Goal: Information Seeking & Learning: Learn about a topic

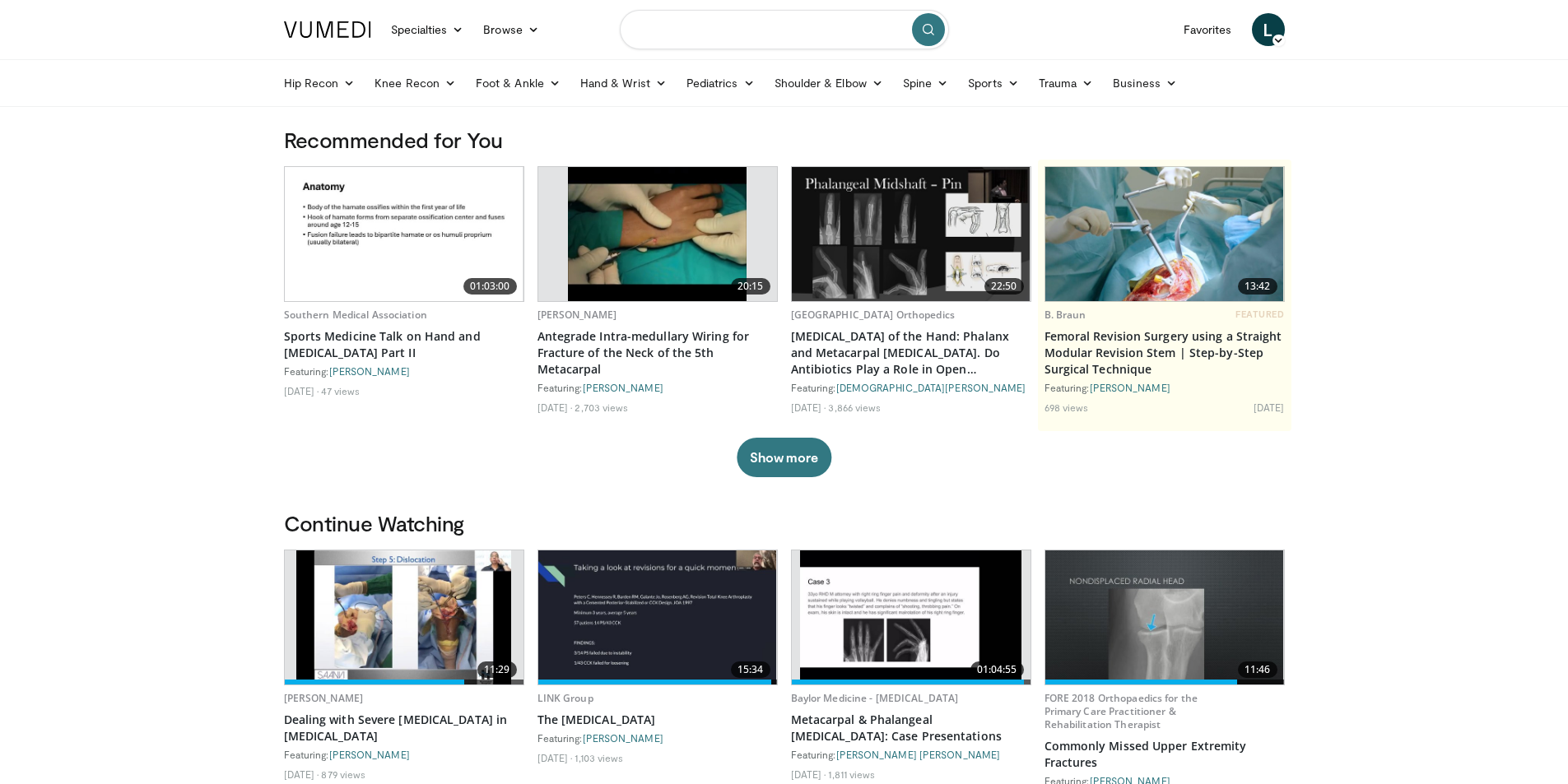
click at [731, 37] on input "Search topics, interventions" at bounding box center [784, 29] width 329 height 40
type input "**********"
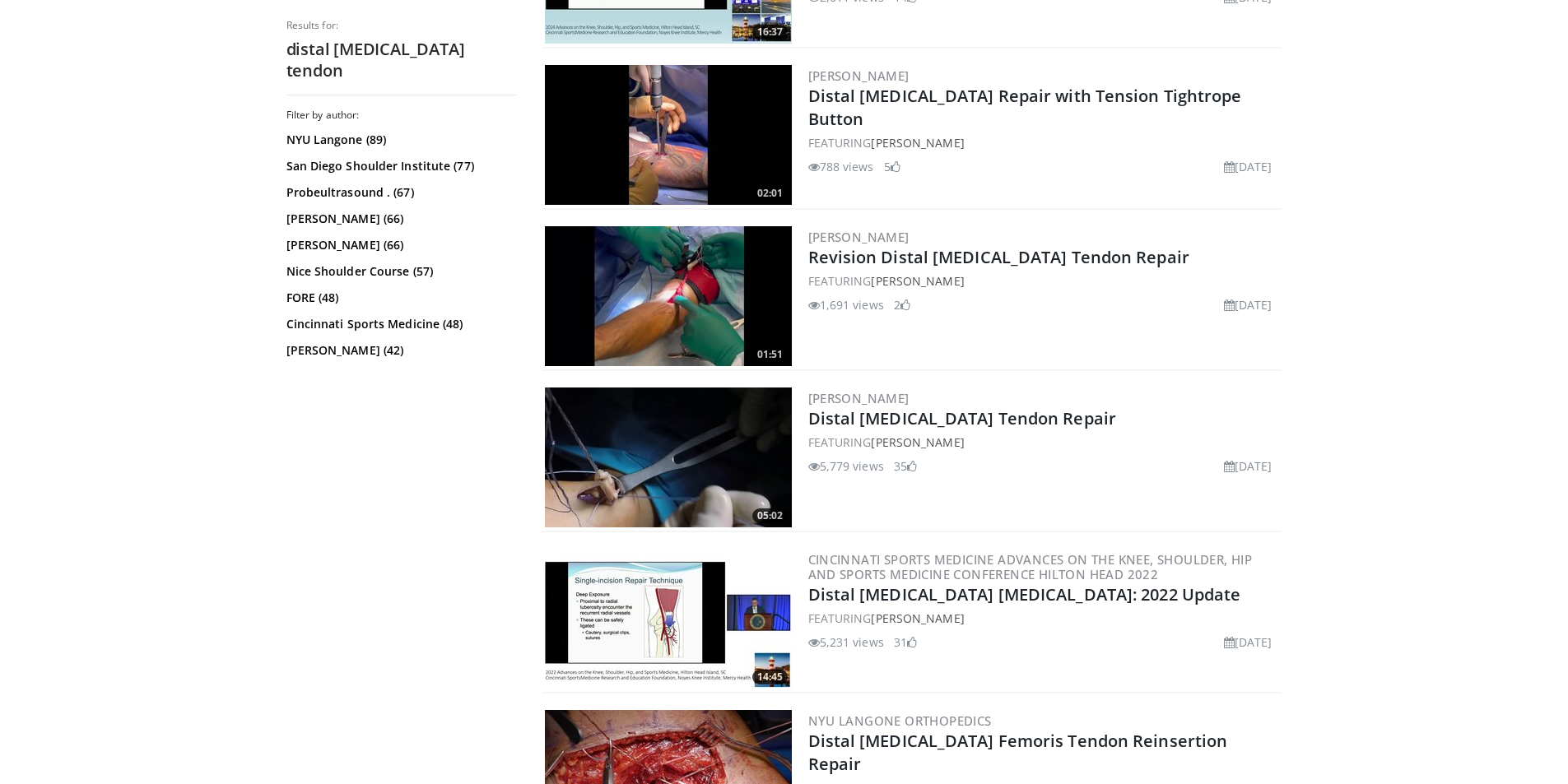
scroll to position [988, 0]
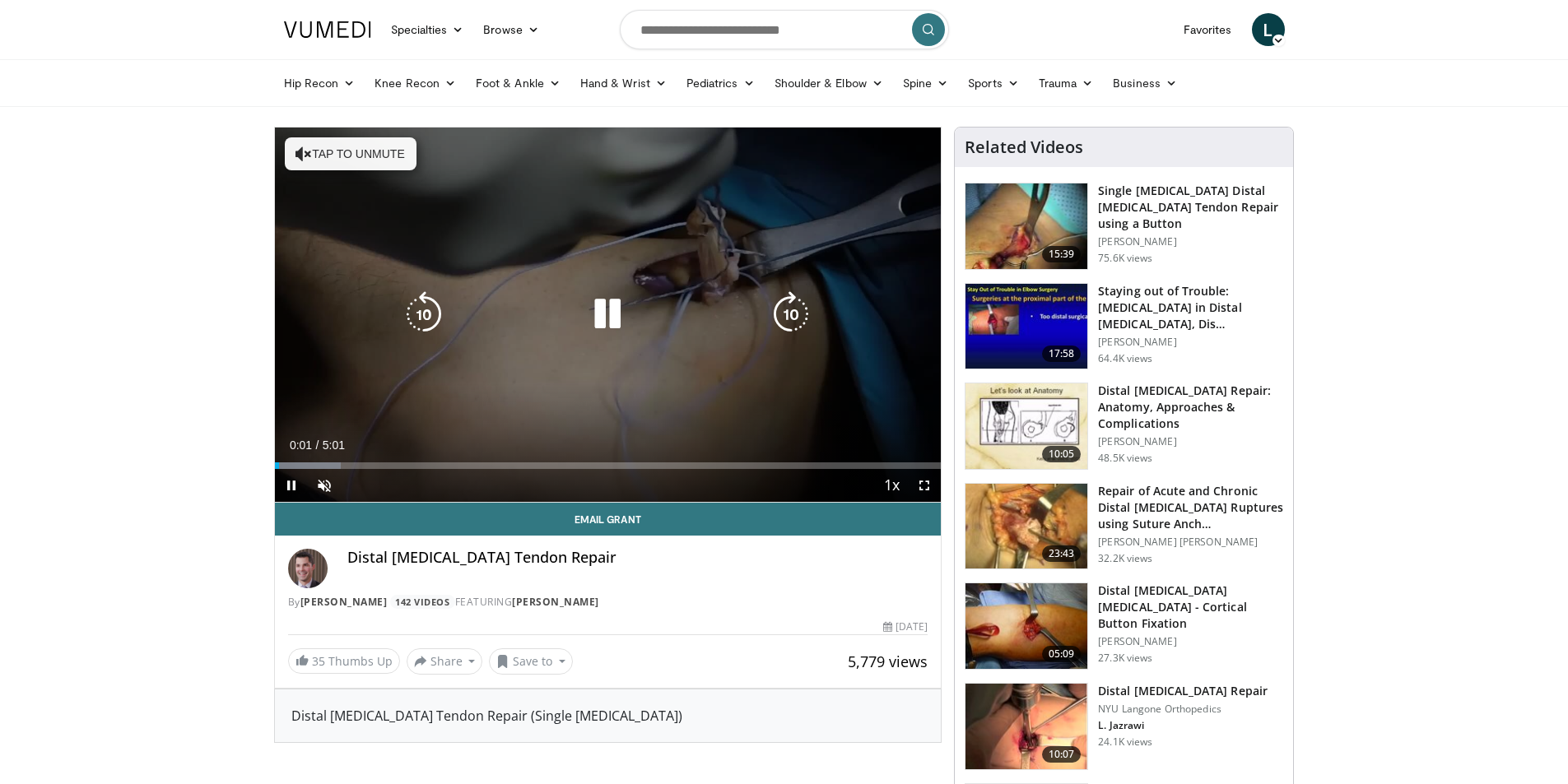
click at [337, 154] on button "Tap to unmute" at bounding box center [351, 154] width 132 height 33
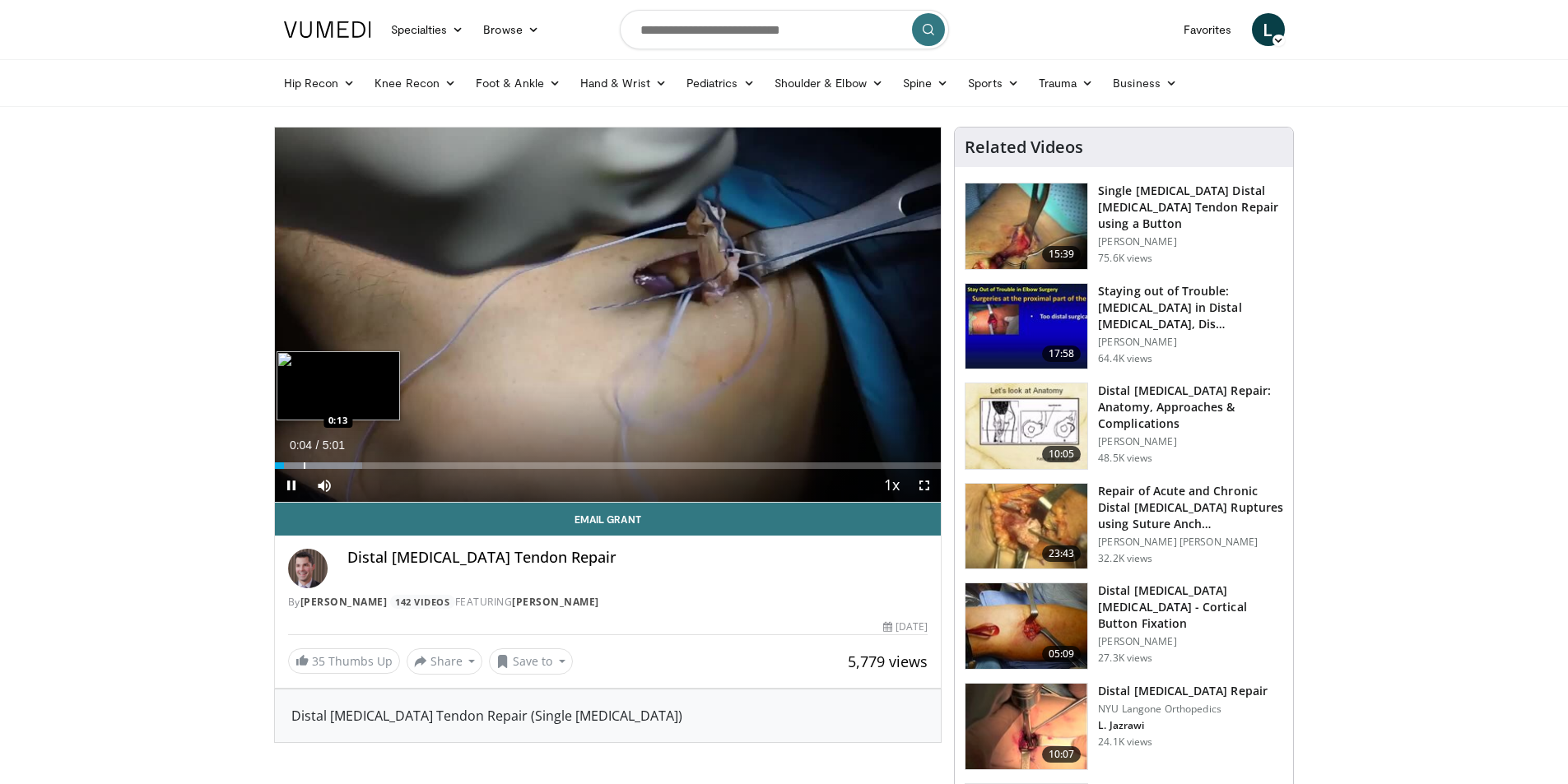
click at [303, 467] on div "Progress Bar" at bounding box center [304, 466] width 2 height 7
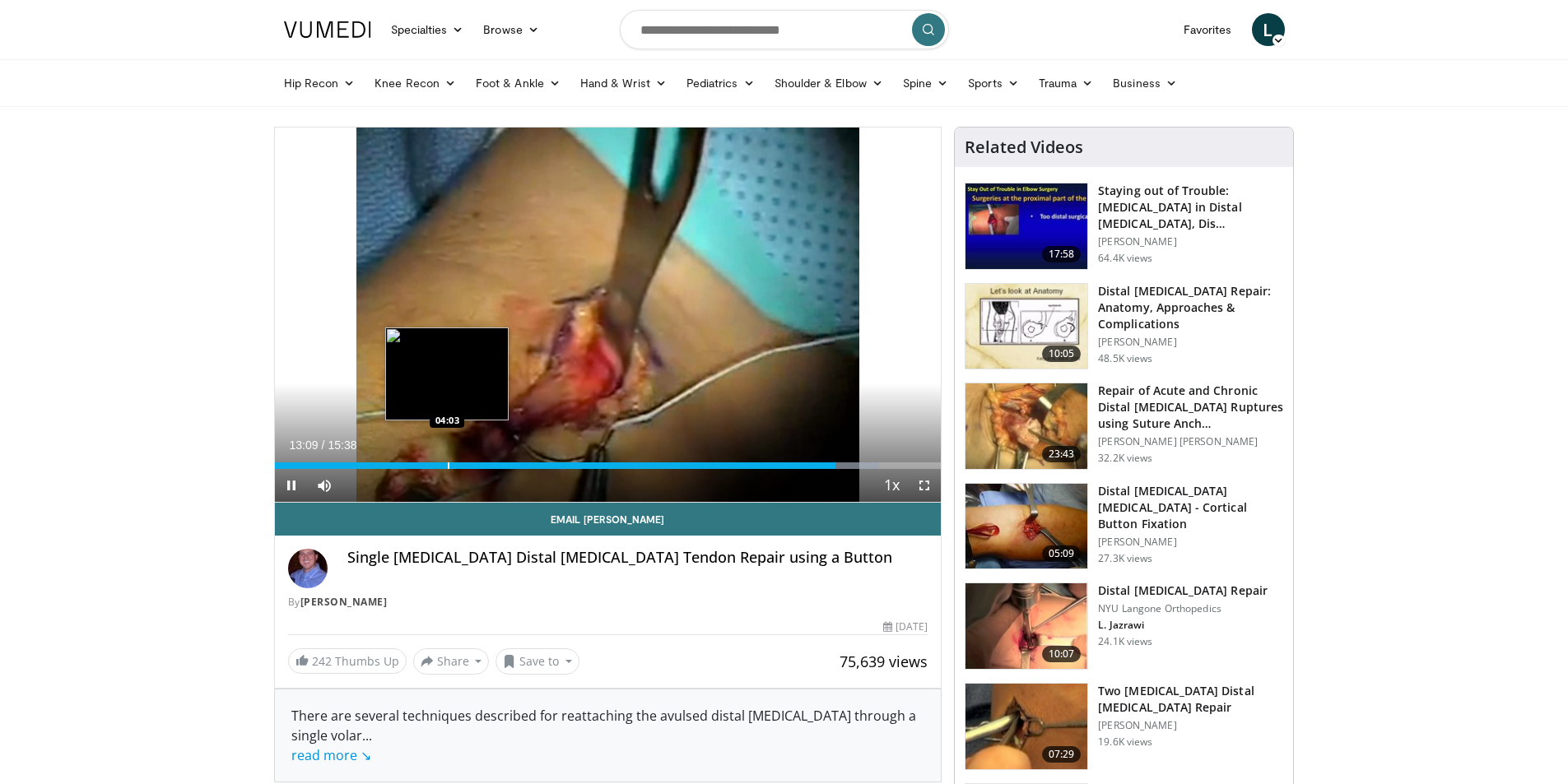
click at [448, 465] on div "Progress Bar" at bounding box center [449, 466] width 2 height 7
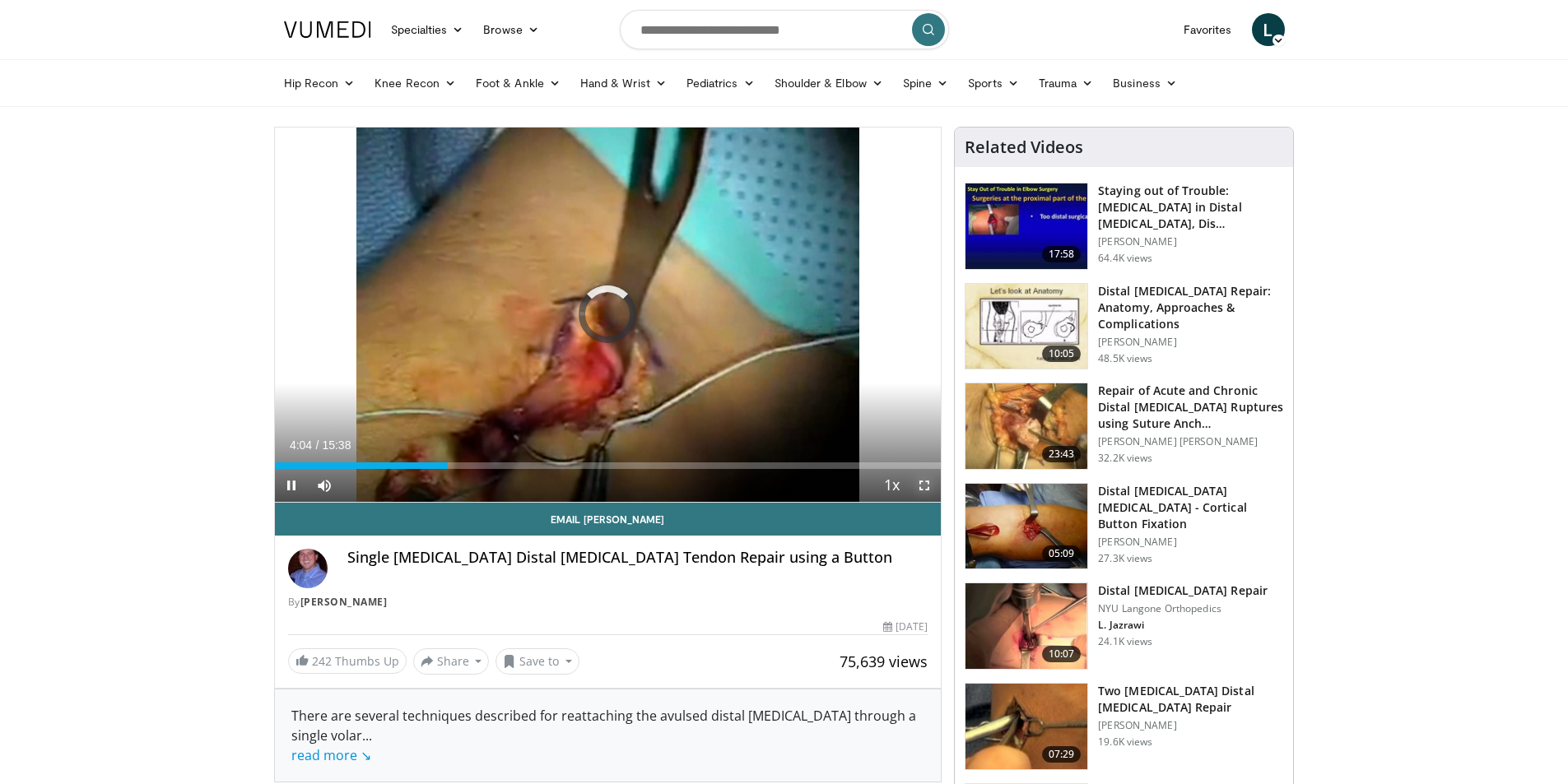
click at [924, 485] on span "Video Player" at bounding box center [924, 485] width 33 height 33
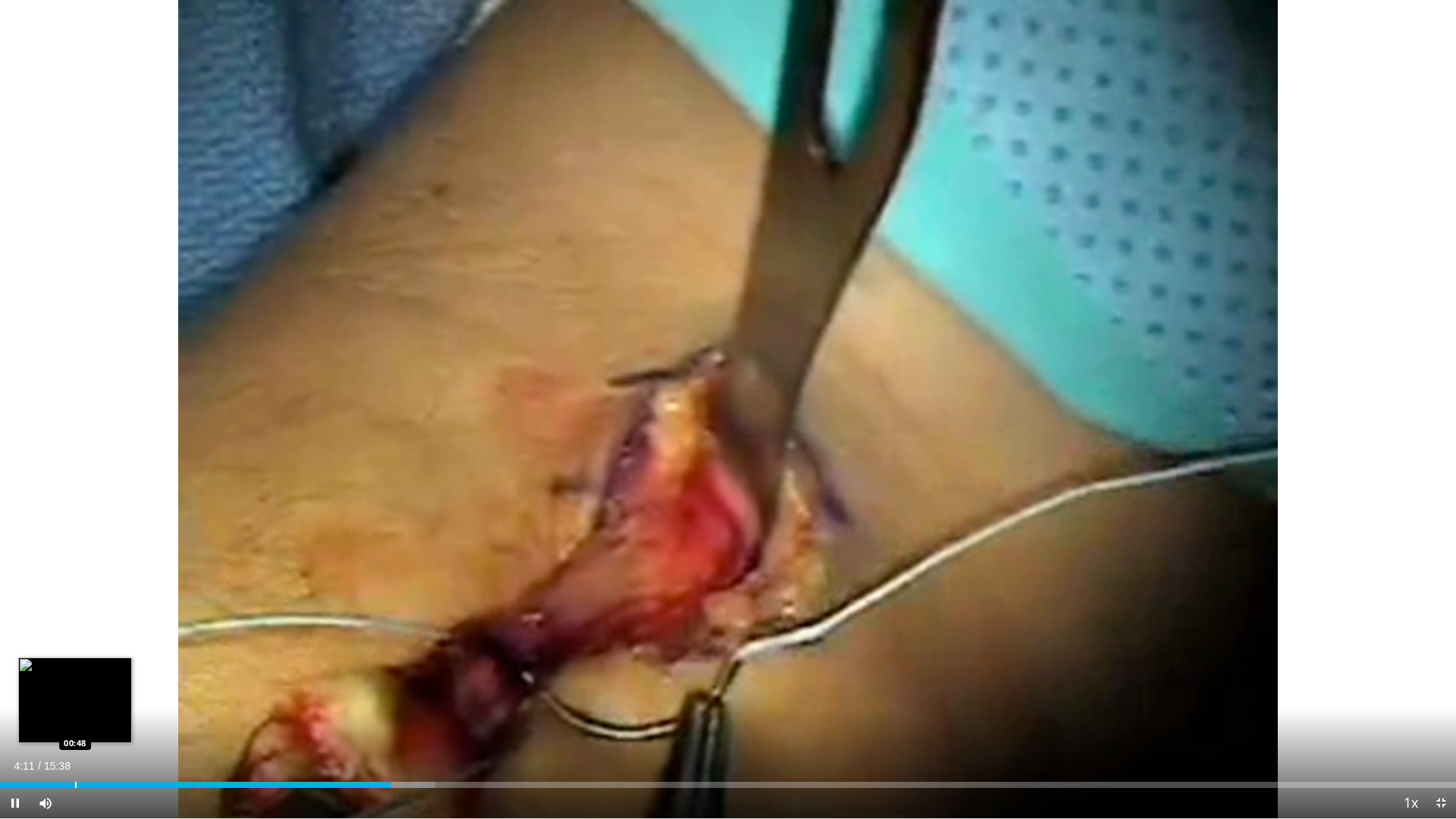
click at [74, 723] on div "Loaded : 29.88% 04:12 00:48" at bounding box center [728, 785] width 1456 height 6
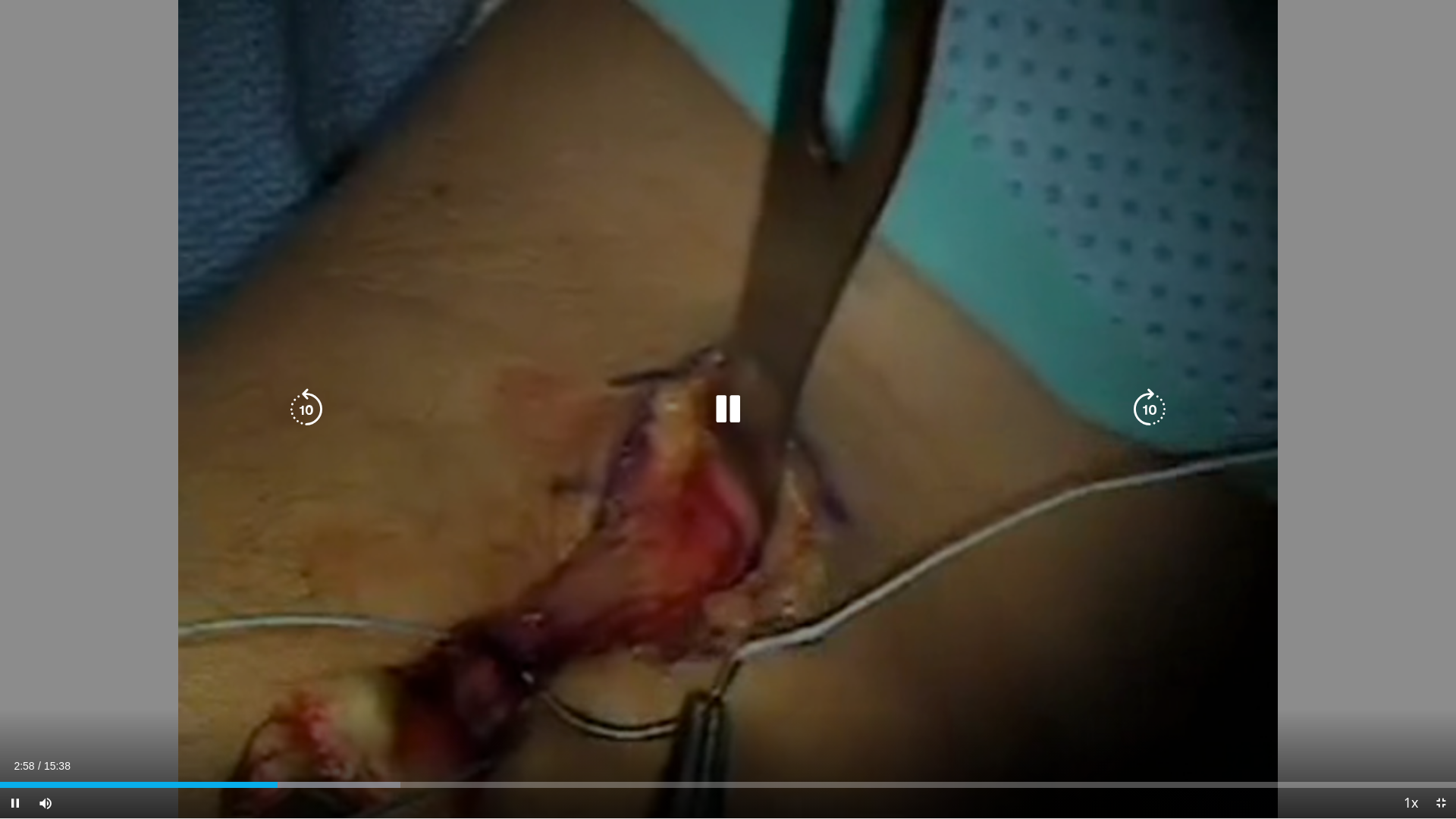
click at [776, 277] on div "10 seconds Tap to unmute" at bounding box center [728, 409] width 1456 height 819
click at [727, 413] on icon "Video Player" at bounding box center [728, 409] width 43 height 43
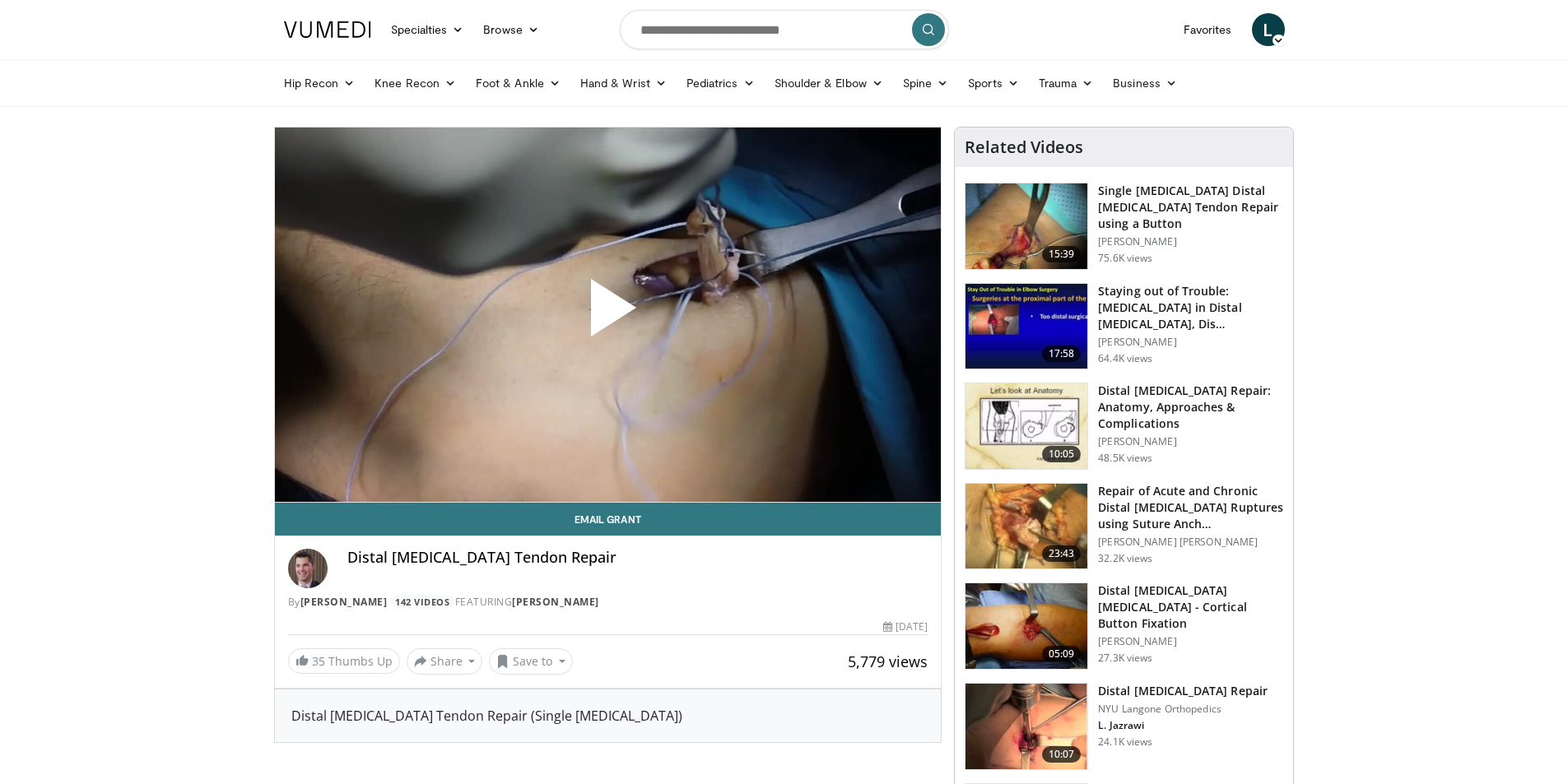
click at [608, 315] on span "Video Player" at bounding box center [608, 315] width 0 height 0
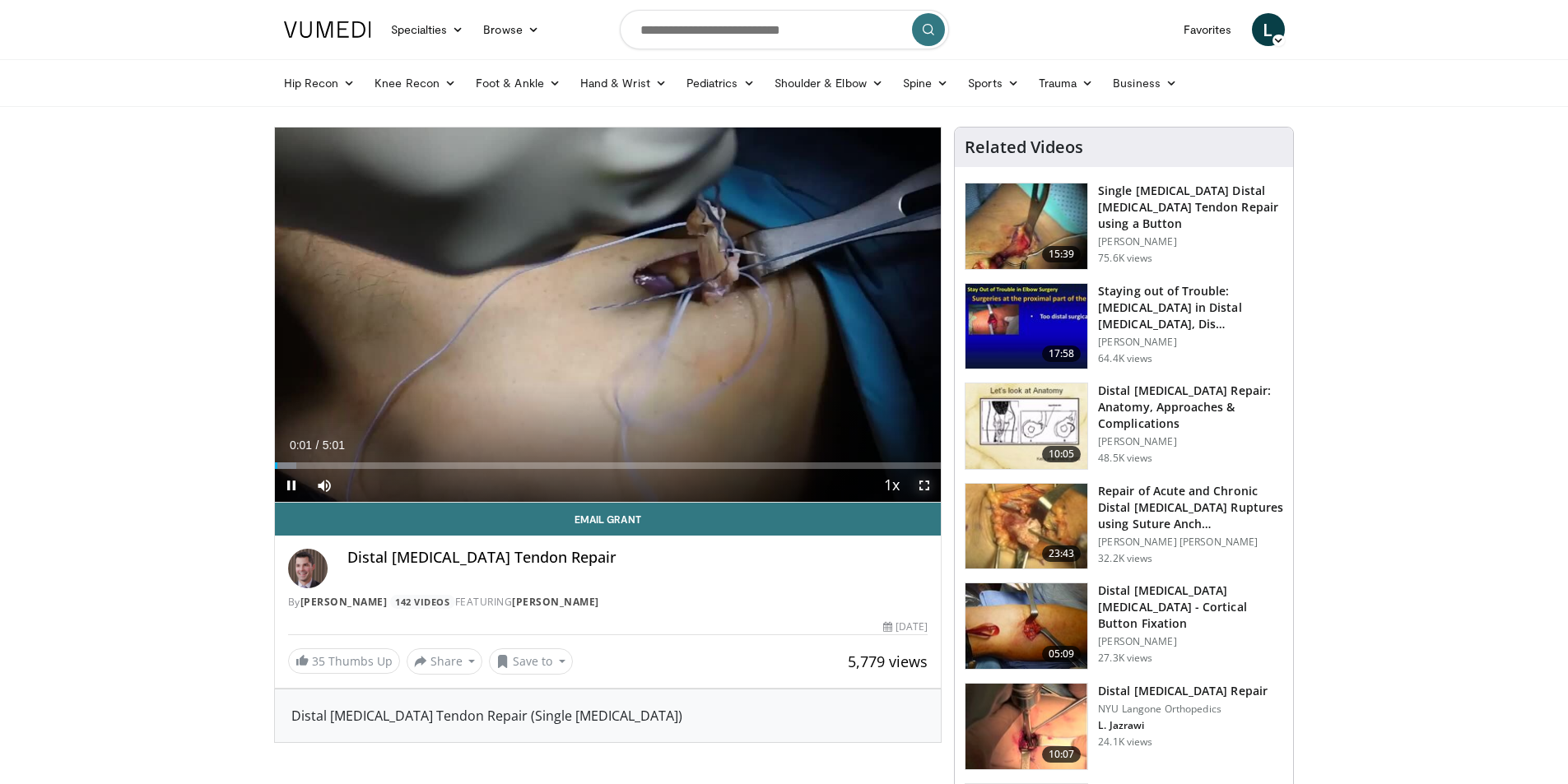
click at [931, 490] on span "Video Player" at bounding box center [924, 485] width 33 height 33
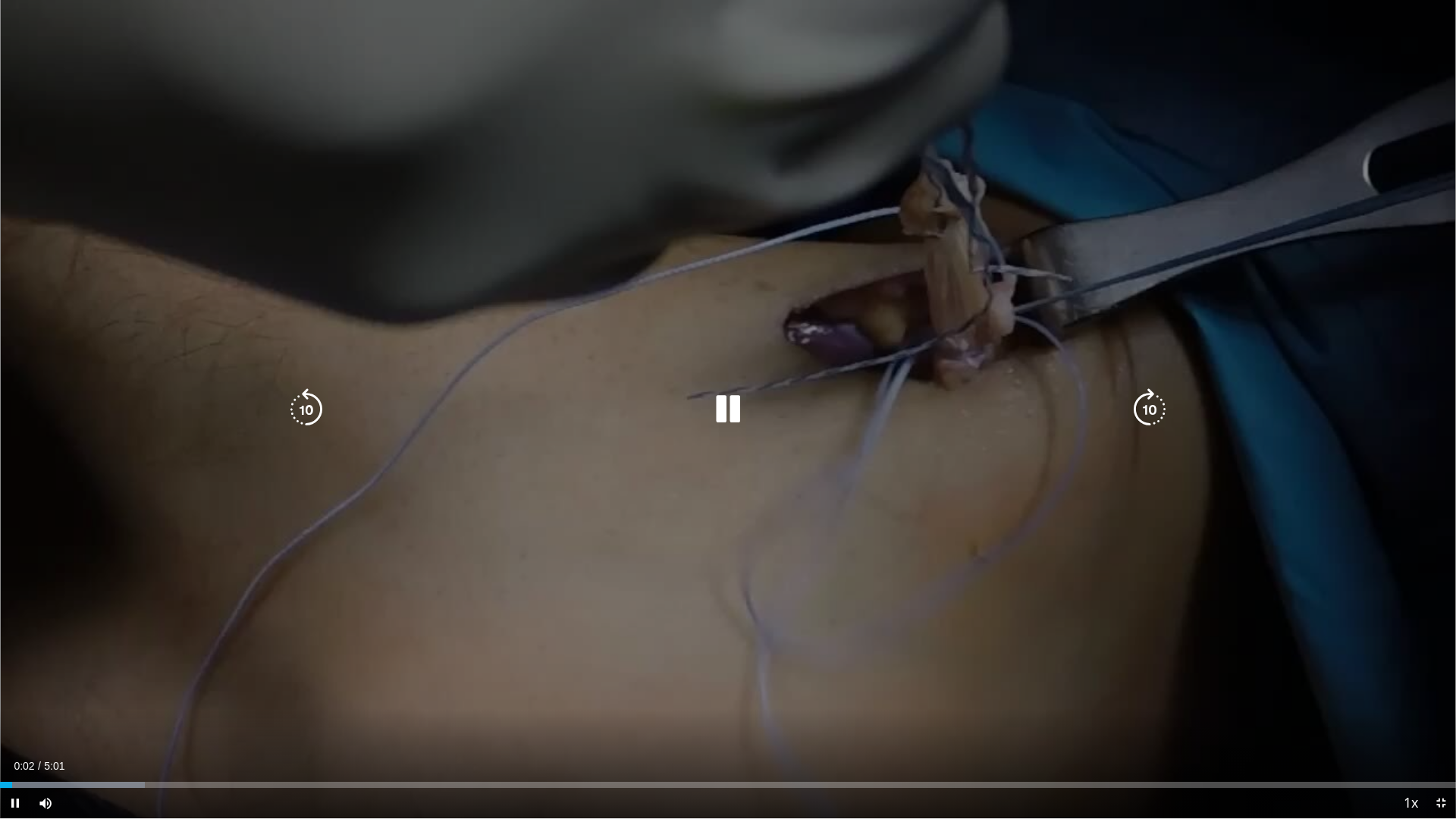
click at [735, 404] on icon "Video Player" at bounding box center [728, 409] width 43 height 43
click at [875, 313] on div "10 seconds Tap to unmute" at bounding box center [728, 409] width 1456 height 819
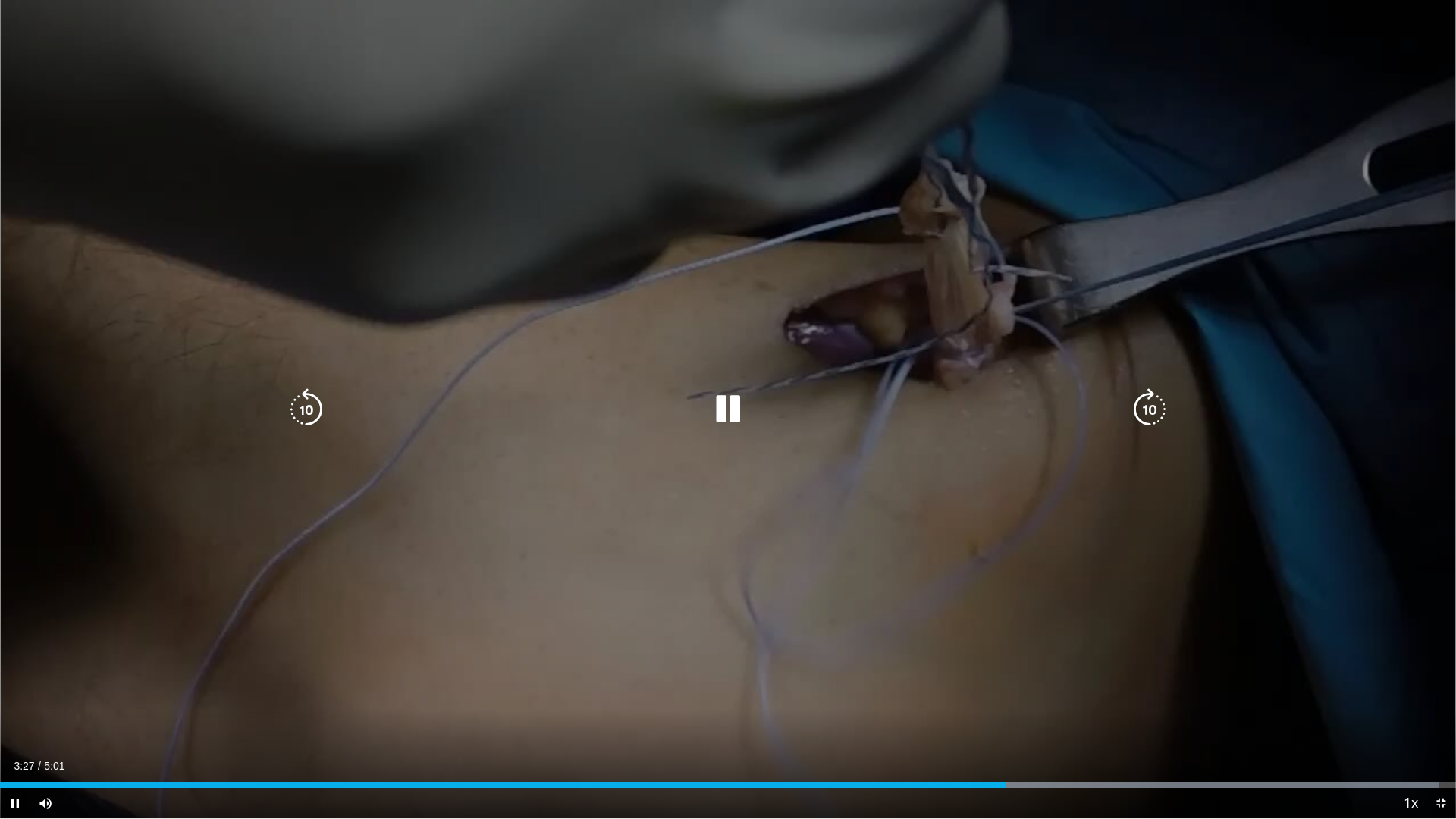
click at [1091, 574] on div "30 seconds Tap to unmute" at bounding box center [728, 409] width 1456 height 819
click at [721, 407] on icon "Video Player" at bounding box center [728, 409] width 43 height 43
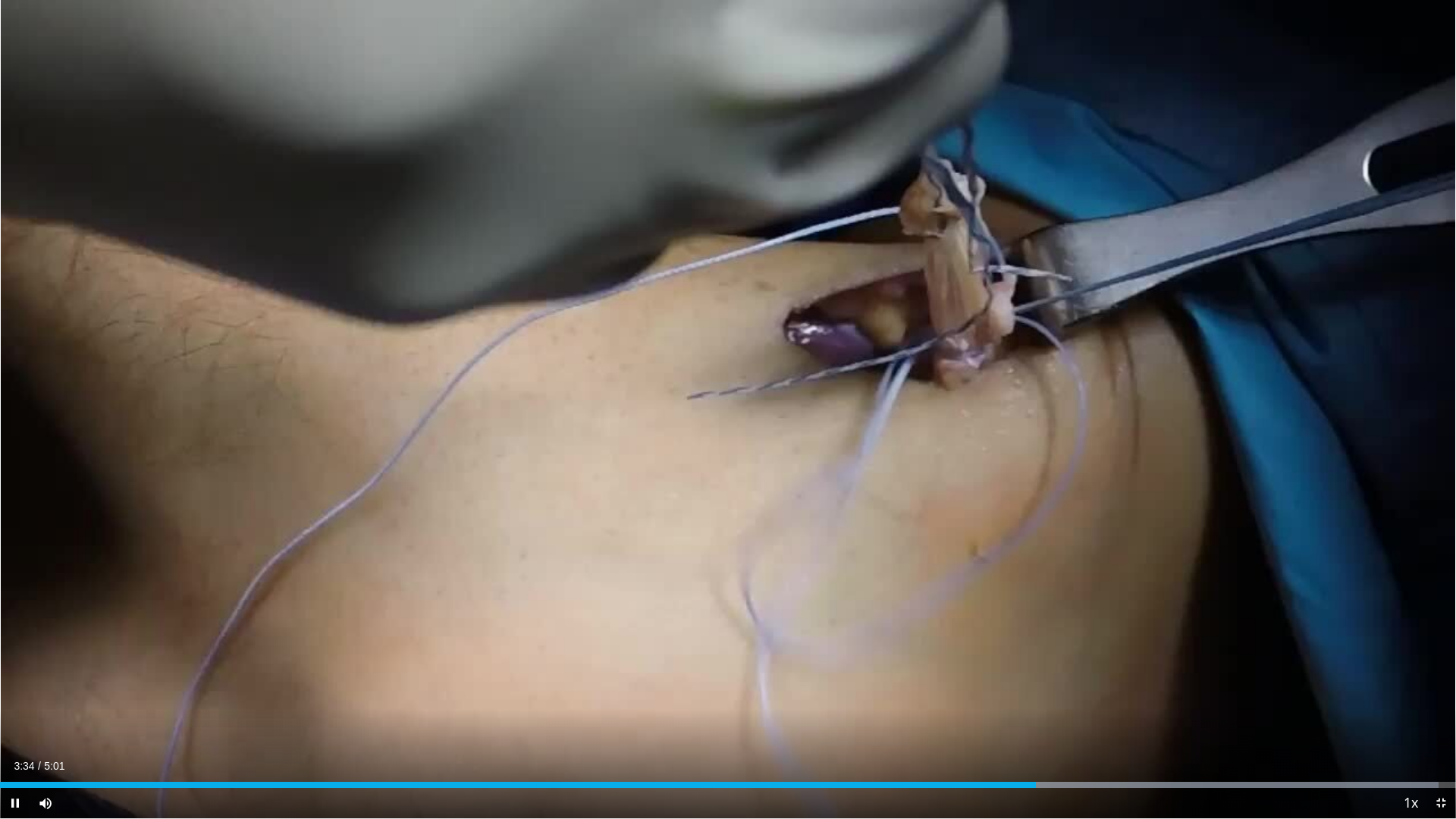
click at [722, 410] on div "30 seconds Tap to unmute" at bounding box center [728, 409] width 1456 height 819
click at [1025, 723] on div "Progress Bar" at bounding box center [1026, 785] width 2 height 6
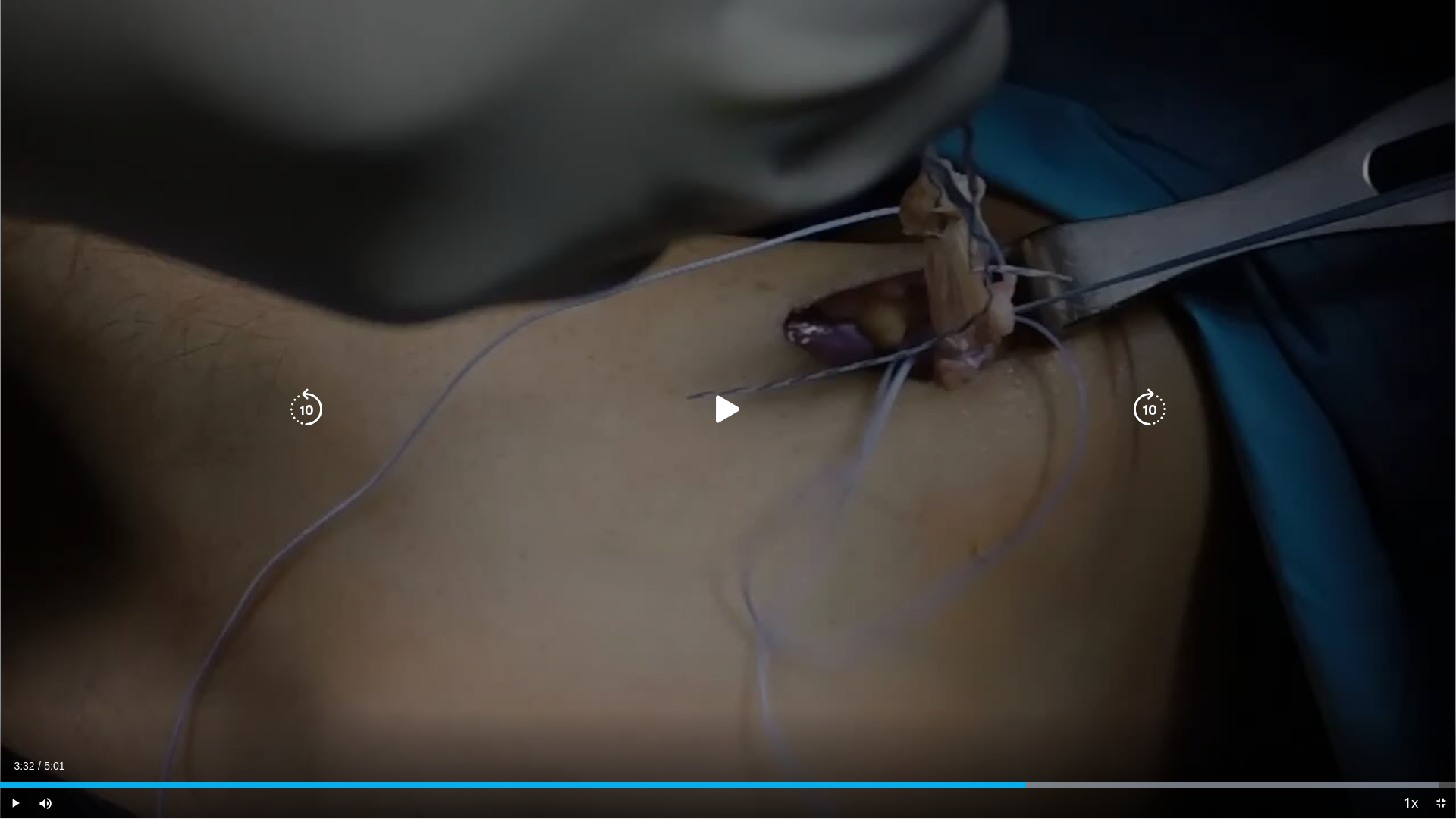
click at [719, 405] on icon "Video Player" at bounding box center [728, 409] width 43 height 43
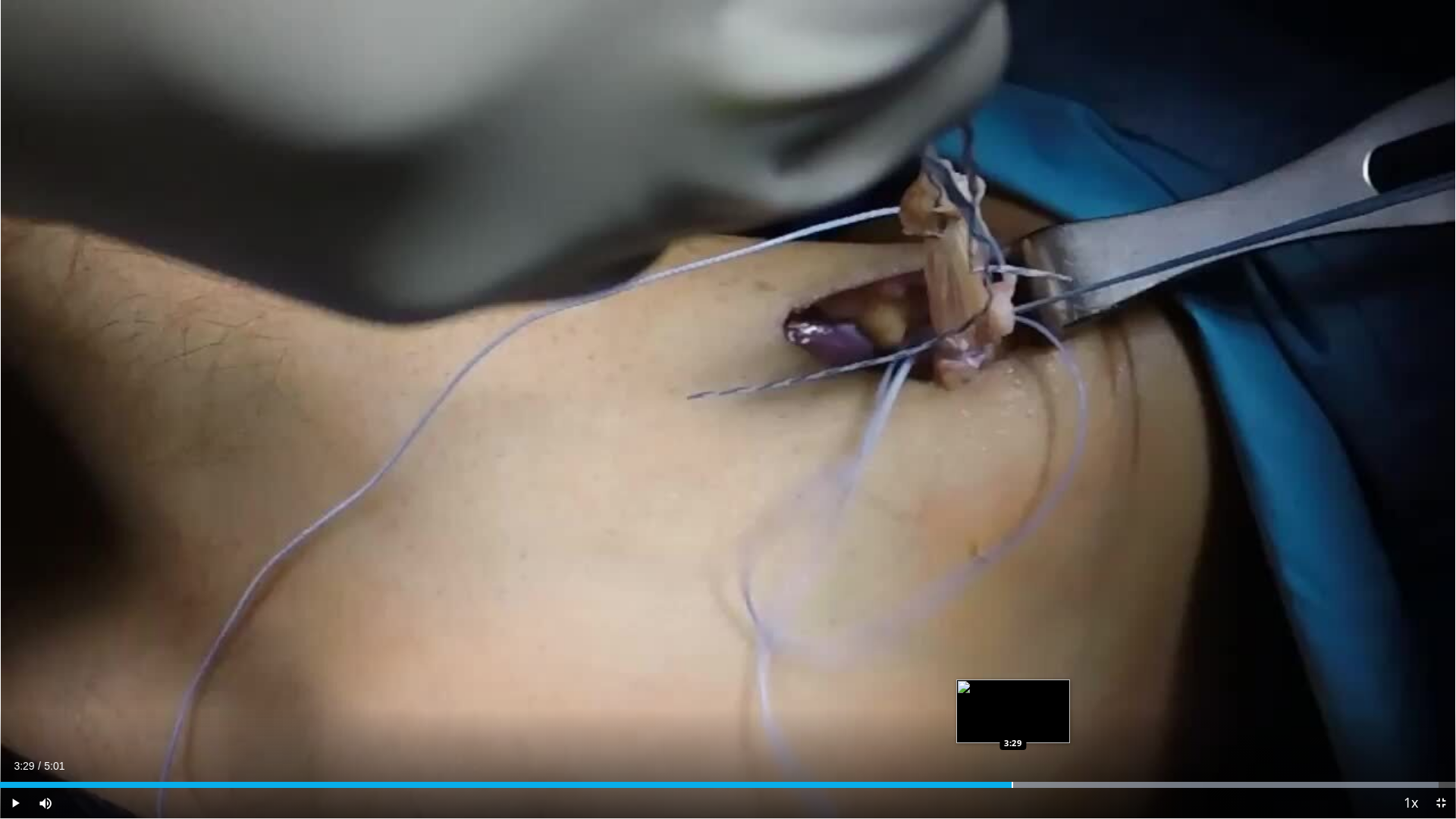
click at [1011, 723] on div "Progress Bar" at bounding box center [1012, 785] width 2 height 6
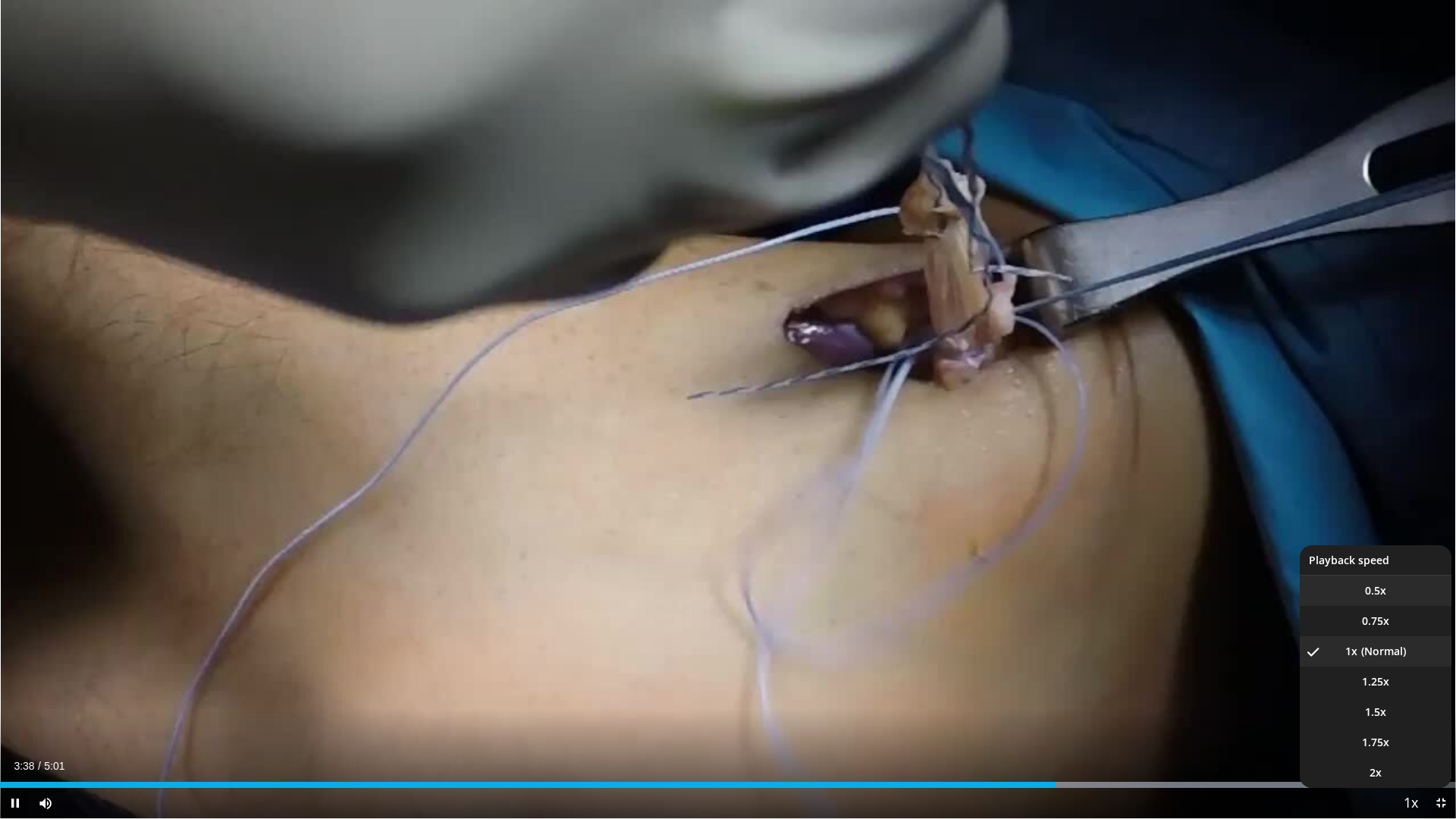
click at [1362, 584] on li "0.5x" at bounding box center [1375, 591] width 152 height 30
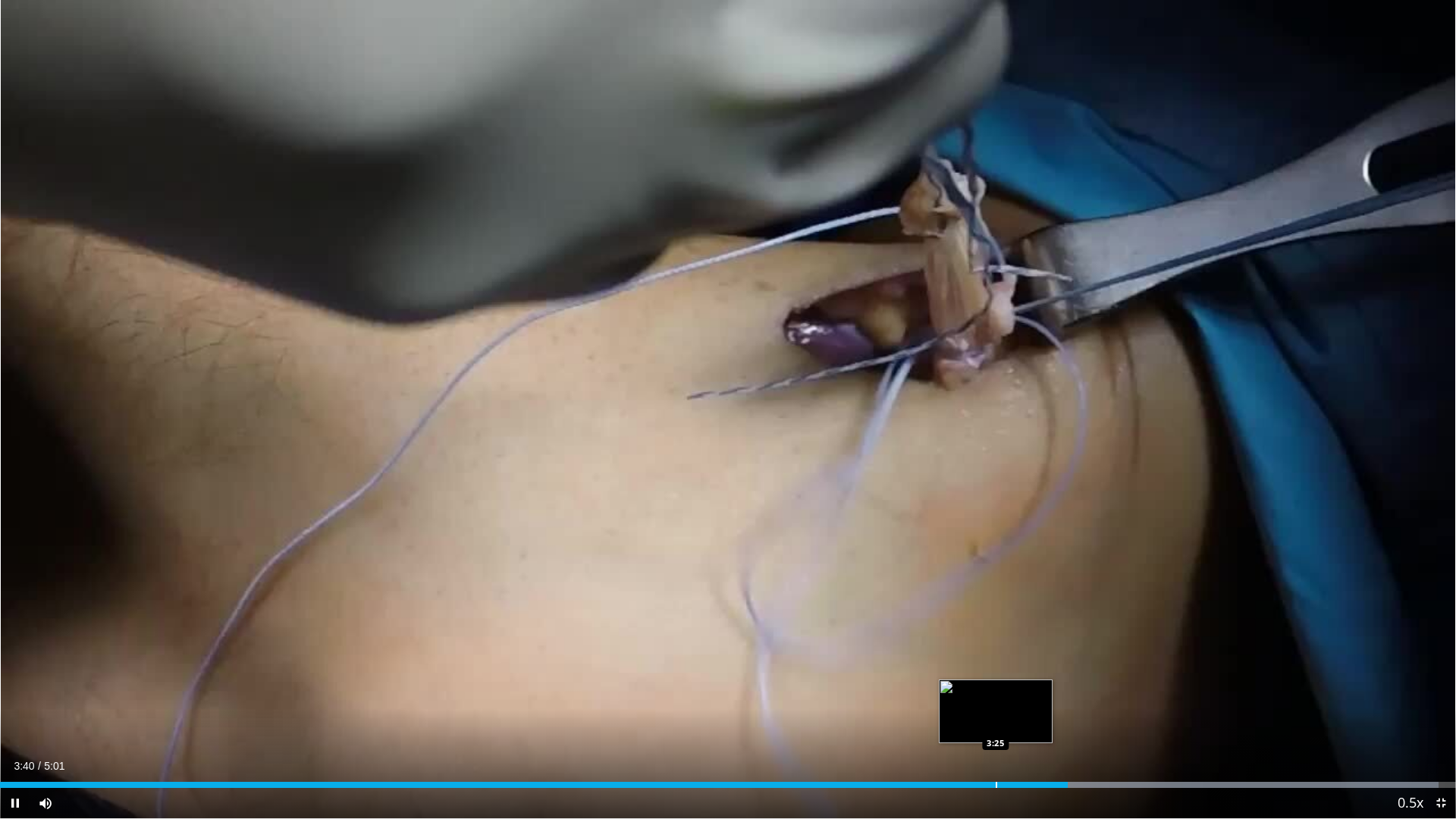
click at [996, 723] on div "Progress Bar" at bounding box center [997, 785] width 2 height 6
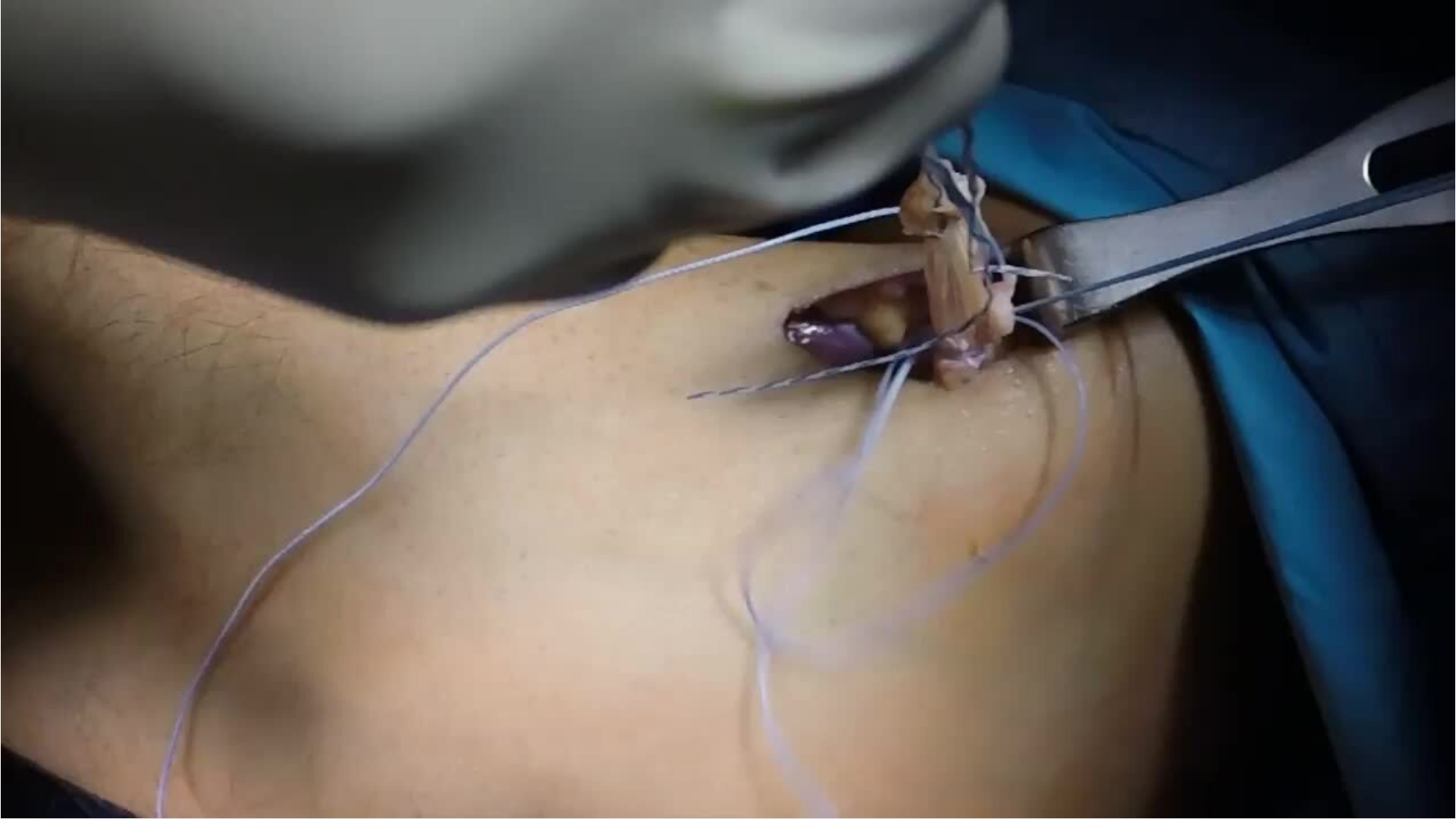
click at [968, 723] on div "30 seconds Tap to unmute" at bounding box center [728, 409] width 1456 height 819
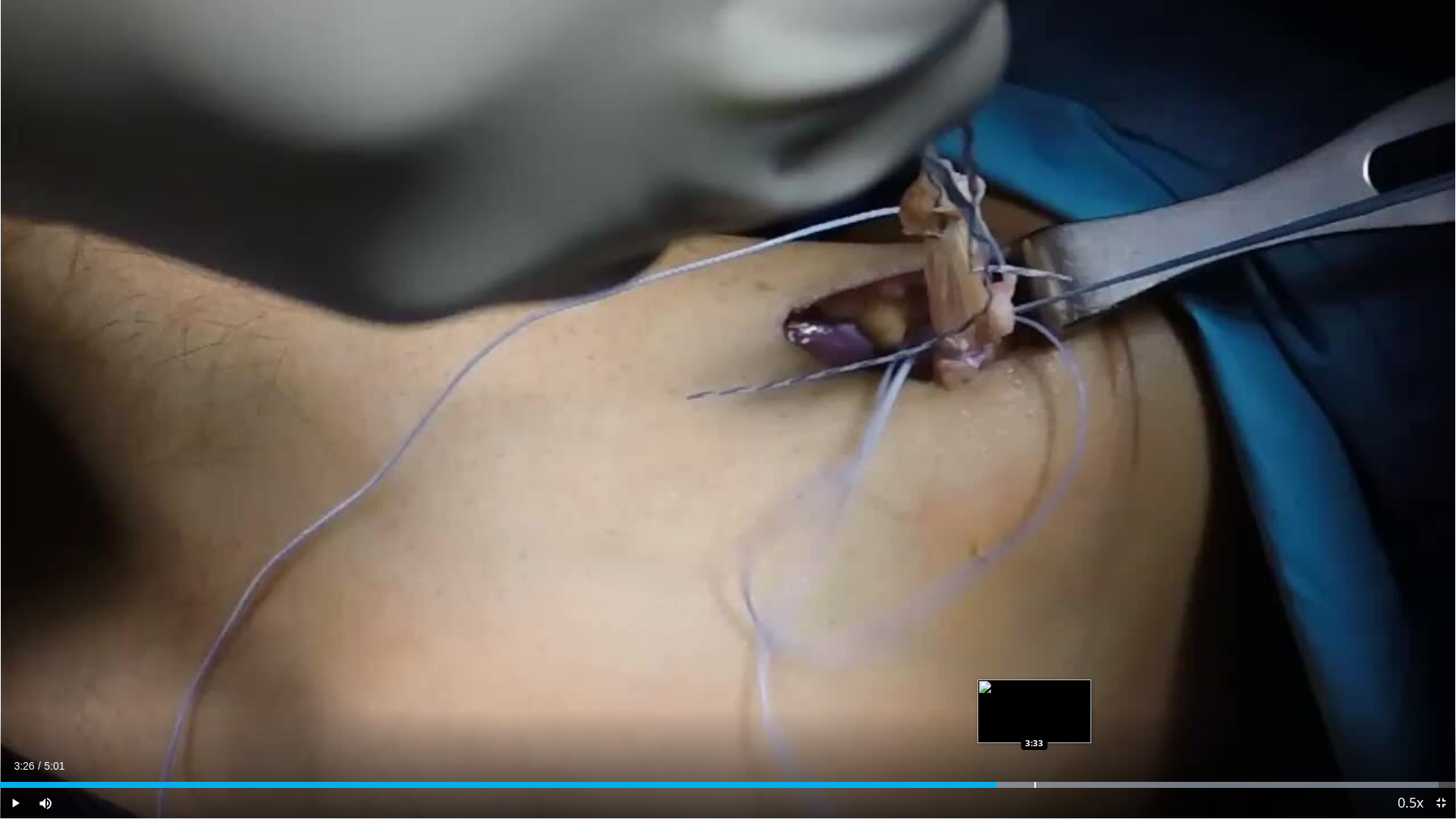
click at [1035, 723] on div "Progress Bar" at bounding box center [1036, 785] width 2 height 6
click at [990, 723] on div "Progress Bar" at bounding box center [991, 785] width 2 height 6
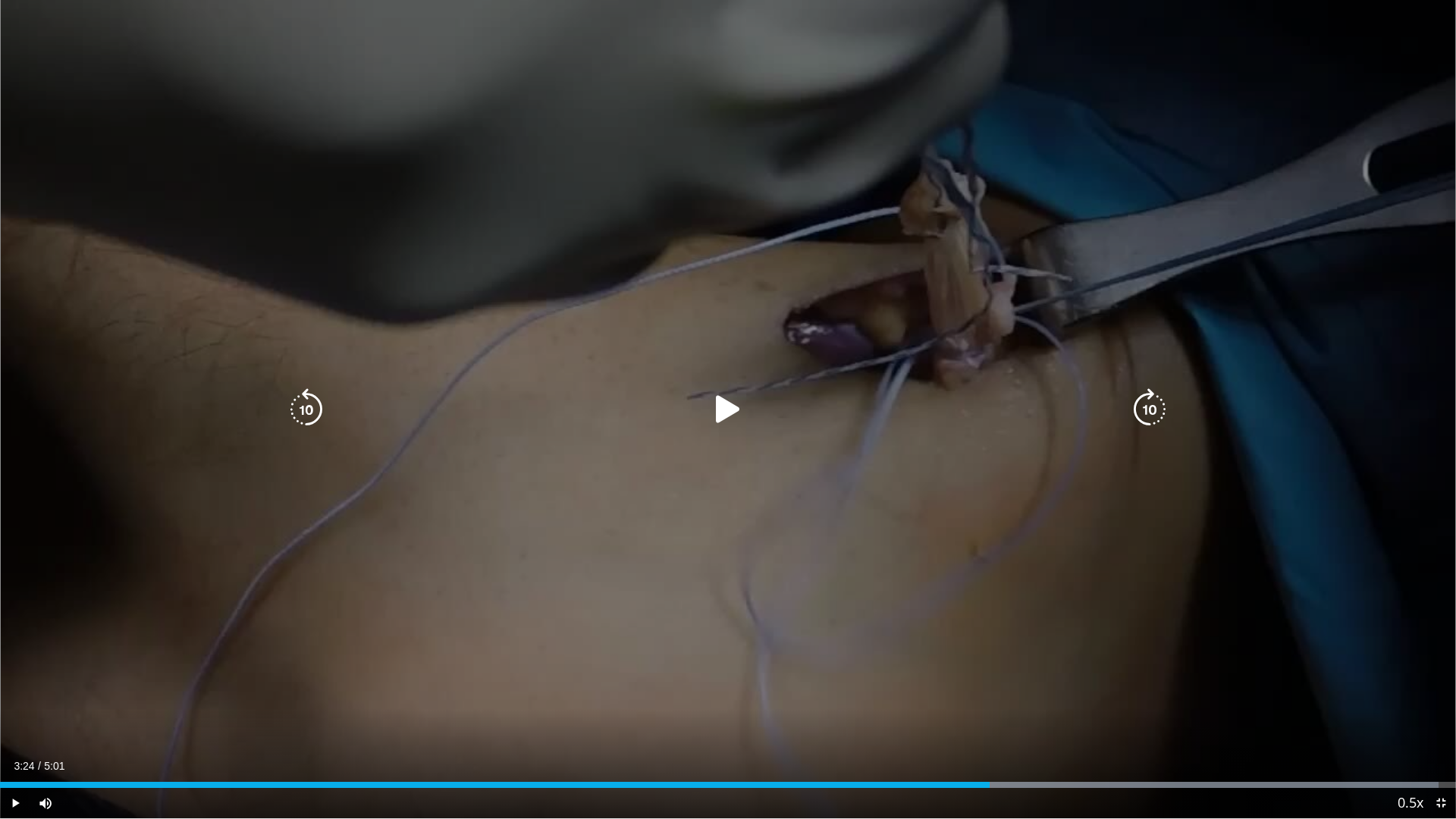
click at [728, 405] on icon "Video Player" at bounding box center [728, 409] width 43 height 43
click at [1105, 436] on div "30 seconds Tap to unmute" at bounding box center [728, 409] width 1456 height 819
click at [728, 407] on icon "Video Player" at bounding box center [728, 409] width 43 height 43
click at [1033, 616] on div "30 seconds Tap to unmute" at bounding box center [728, 409] width 1456 height 819
click at [1000, 598] on div "30 seconds Tap to unmute" at bounding box center [728, 409] width 1456 height 819
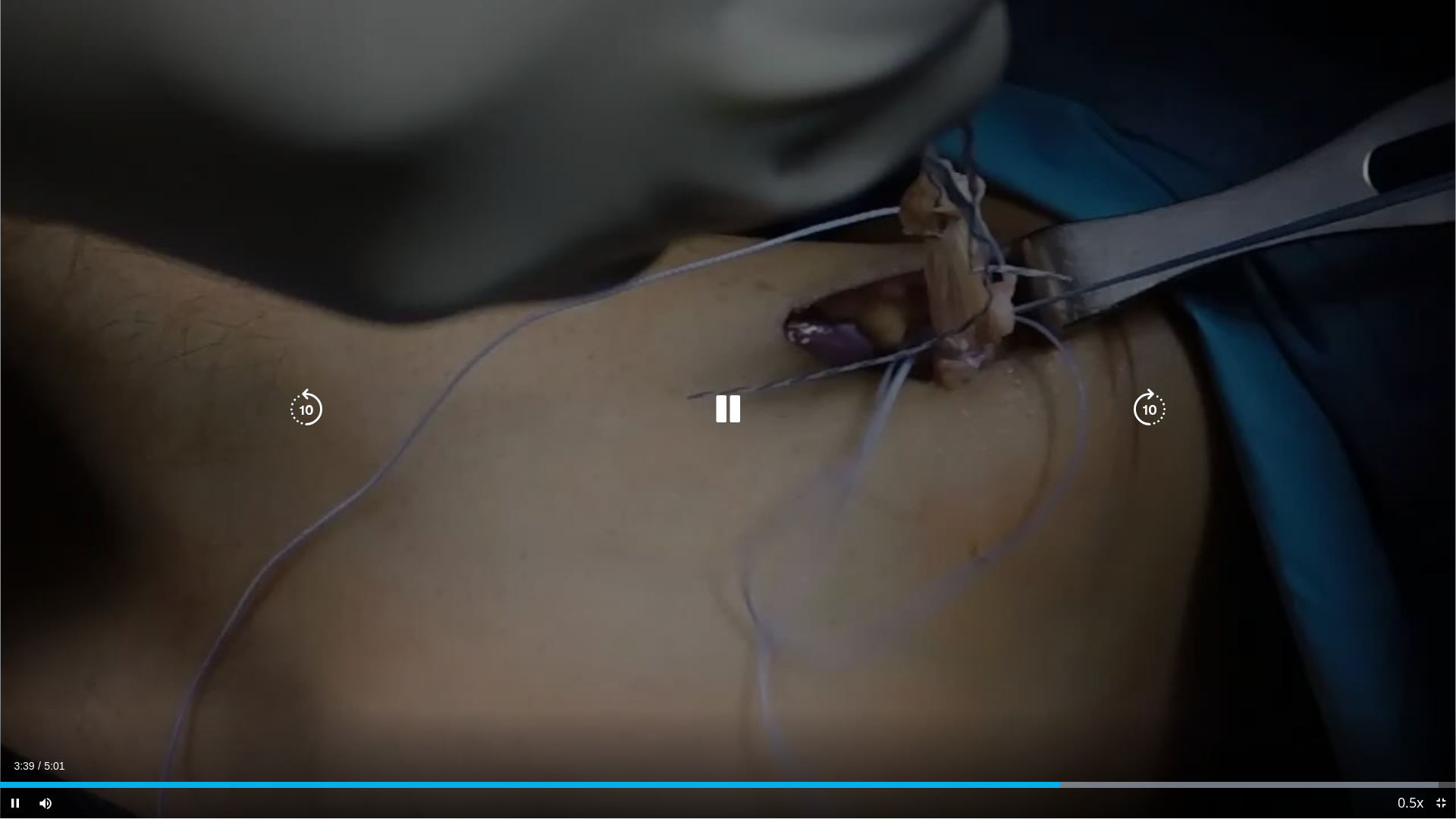
click at [1000, 598] on div "30 seconds Tap to unmute" at bounding box center [728, 409] width 1456 height 819
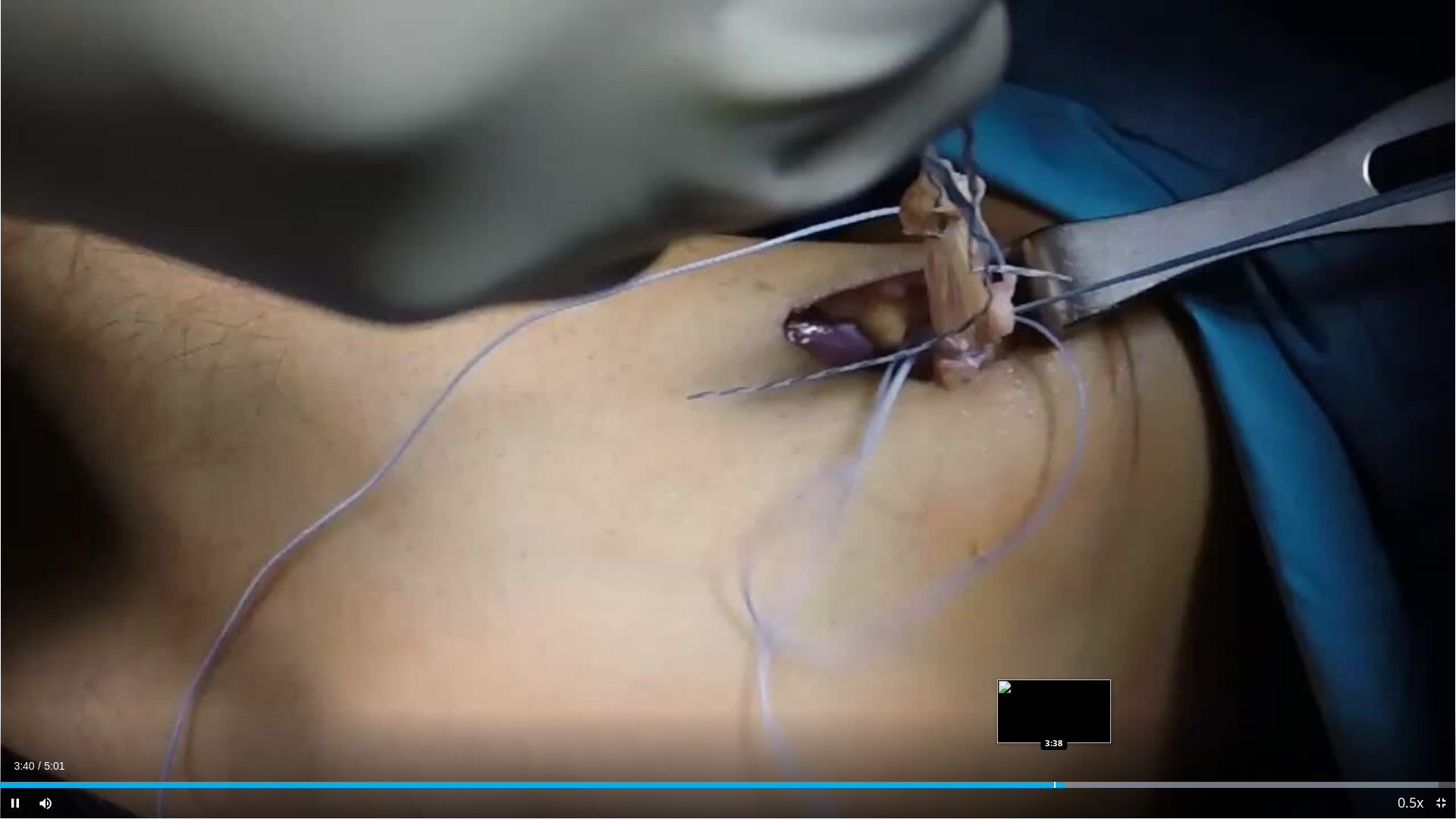
click at [1054, 723] on div "Progress Bar" at bounding box center [1055, 785] width 2 height 6
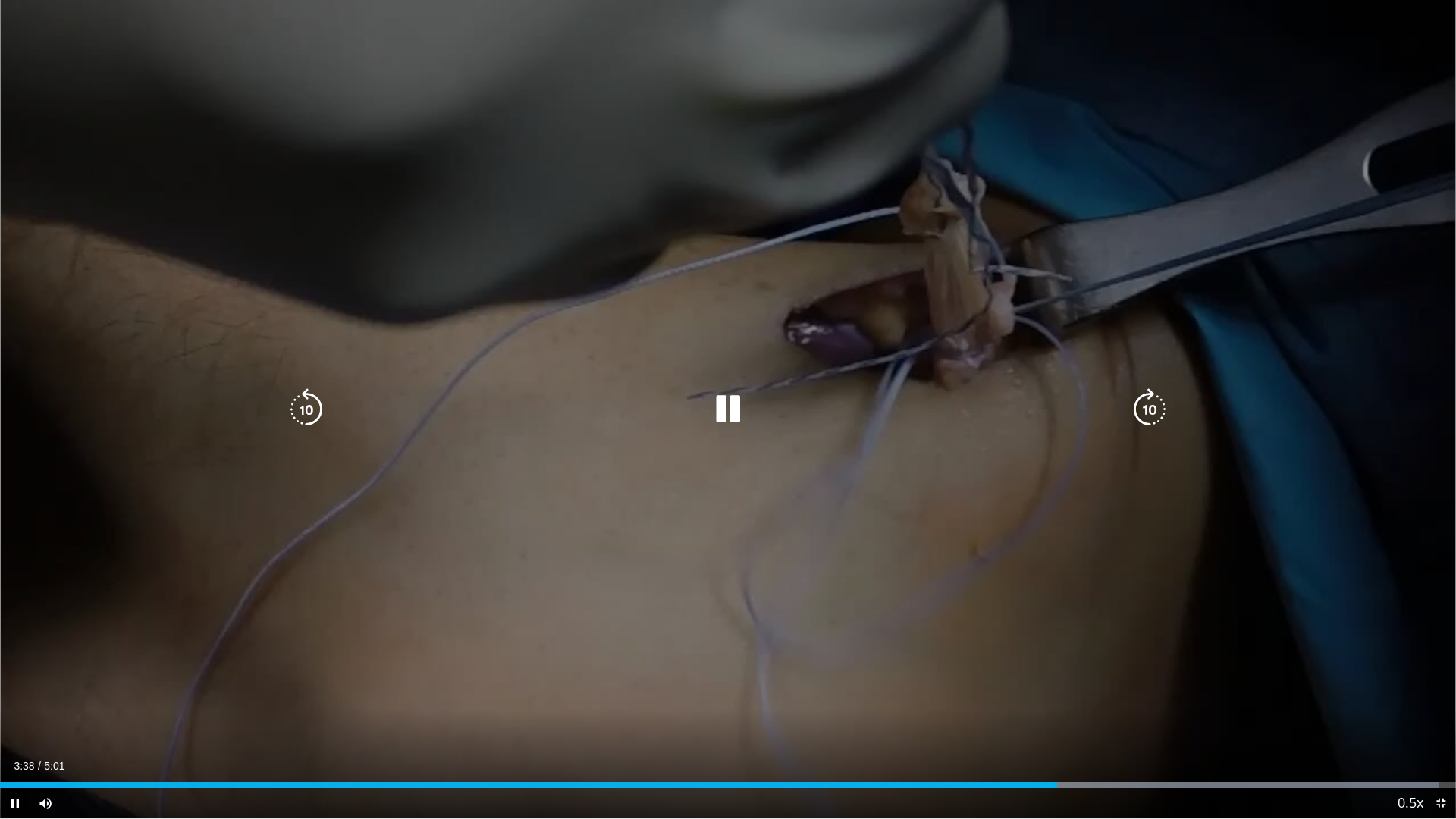
click at [975, 596] on div "30 seconds Tap to unmute" at bounding box center [728, 409] width 1456 height 819
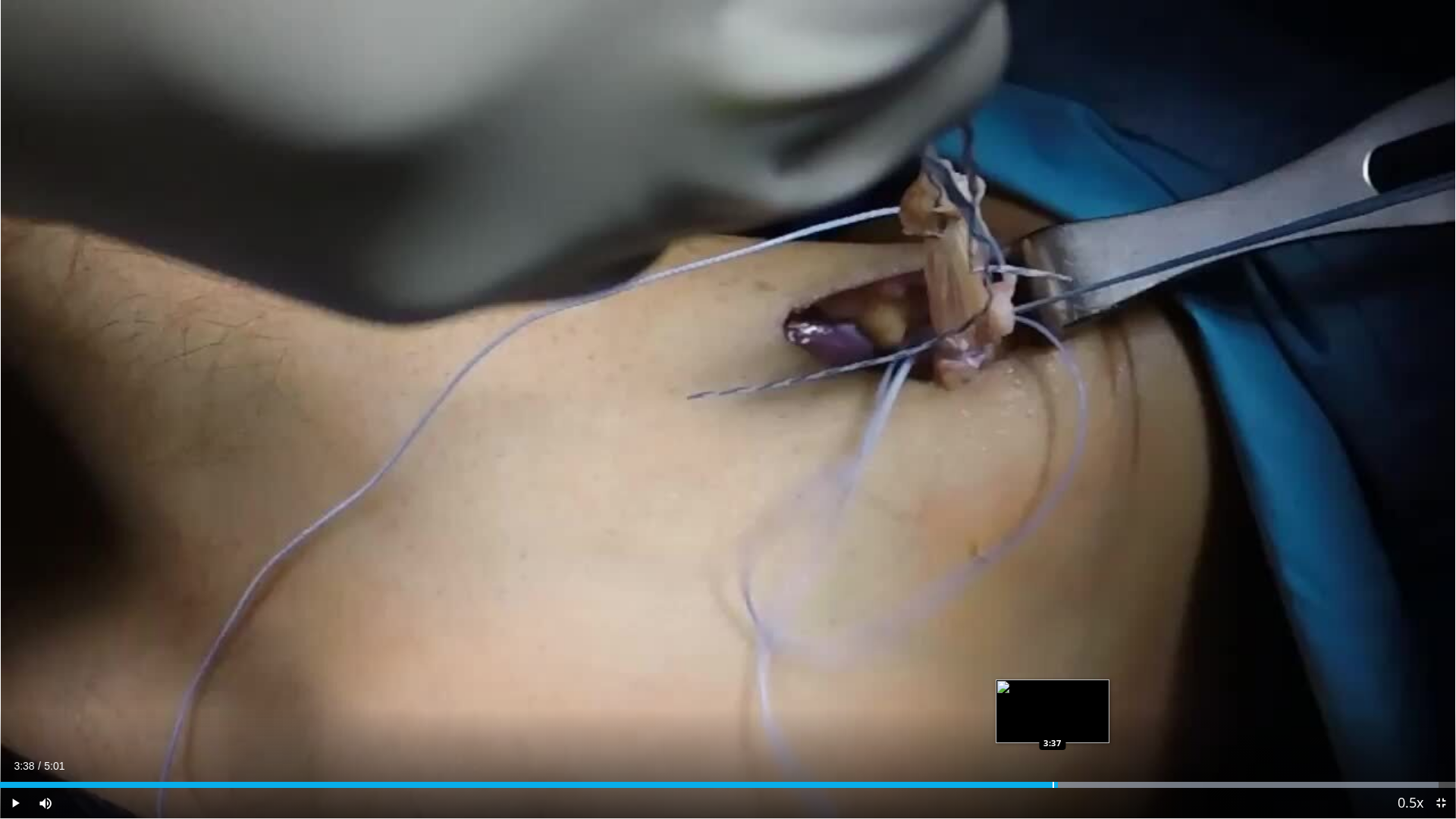
click at [1052, 723] on div "Progress Bar" at bounding box center [1053, 785] width 2 height 6
click at [1052, 723] on div "Progress Bar" at bounding box center [1204, 785] width 466 height 6
click at [1049, 723] on div "Progress Bar" at bounding box center [1050, 785] width 2 height 6
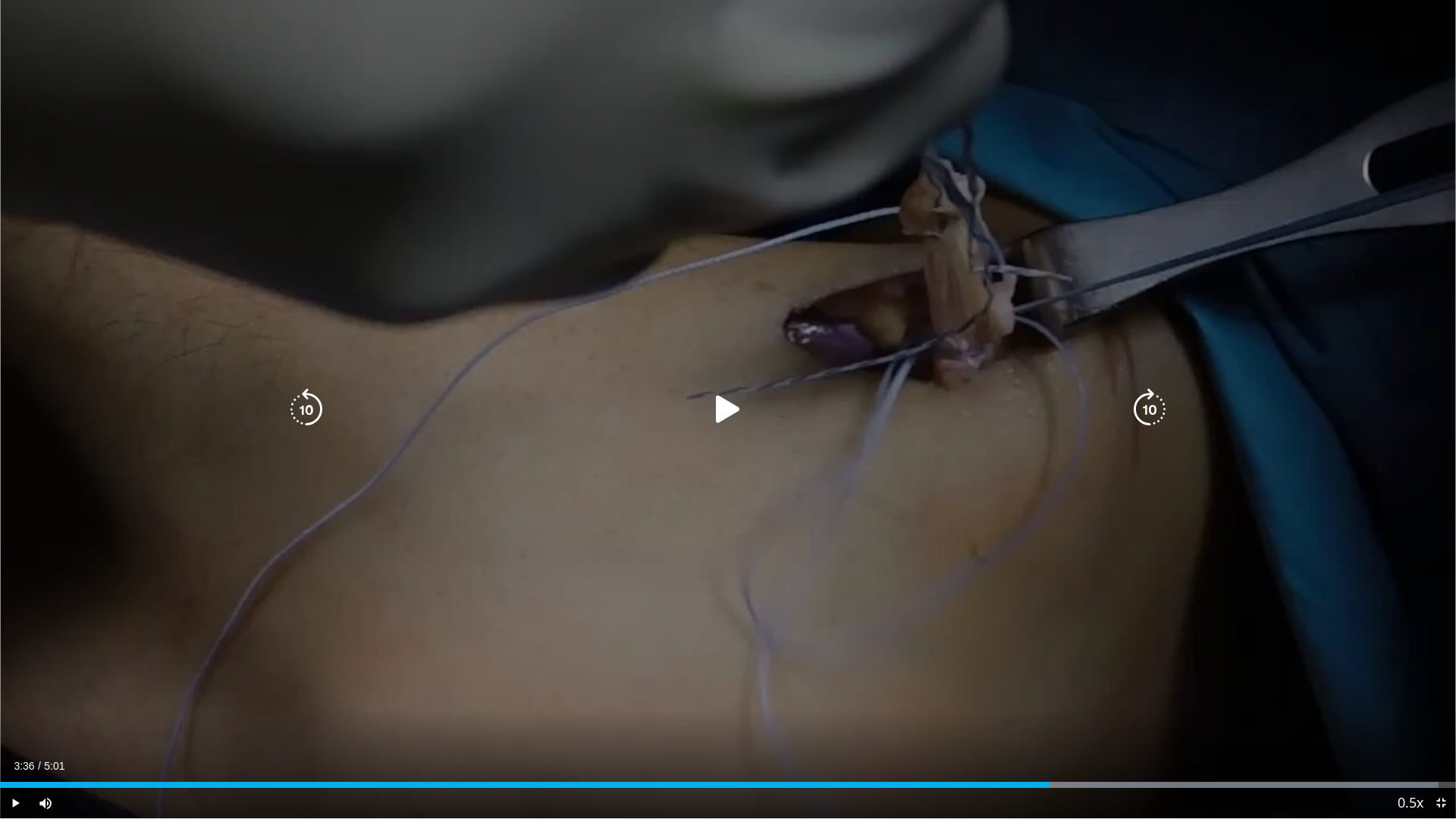
click at [723, 406] on icon "Video Player" at bounding box center [728, 409] width 43 height 43
click at [635, 633] on div "30 seconds Tap to unmute" at bounding box center [728, 409] width 1456 height 819
click at [718, 618] on div "30 seconds Tap to unmute" at bounding box center [728, 409] width 1456 height 819
click at [580, 596] on div "30 seconds Tap to unmute" at bounding box center [728, 409] width 1456 height 819
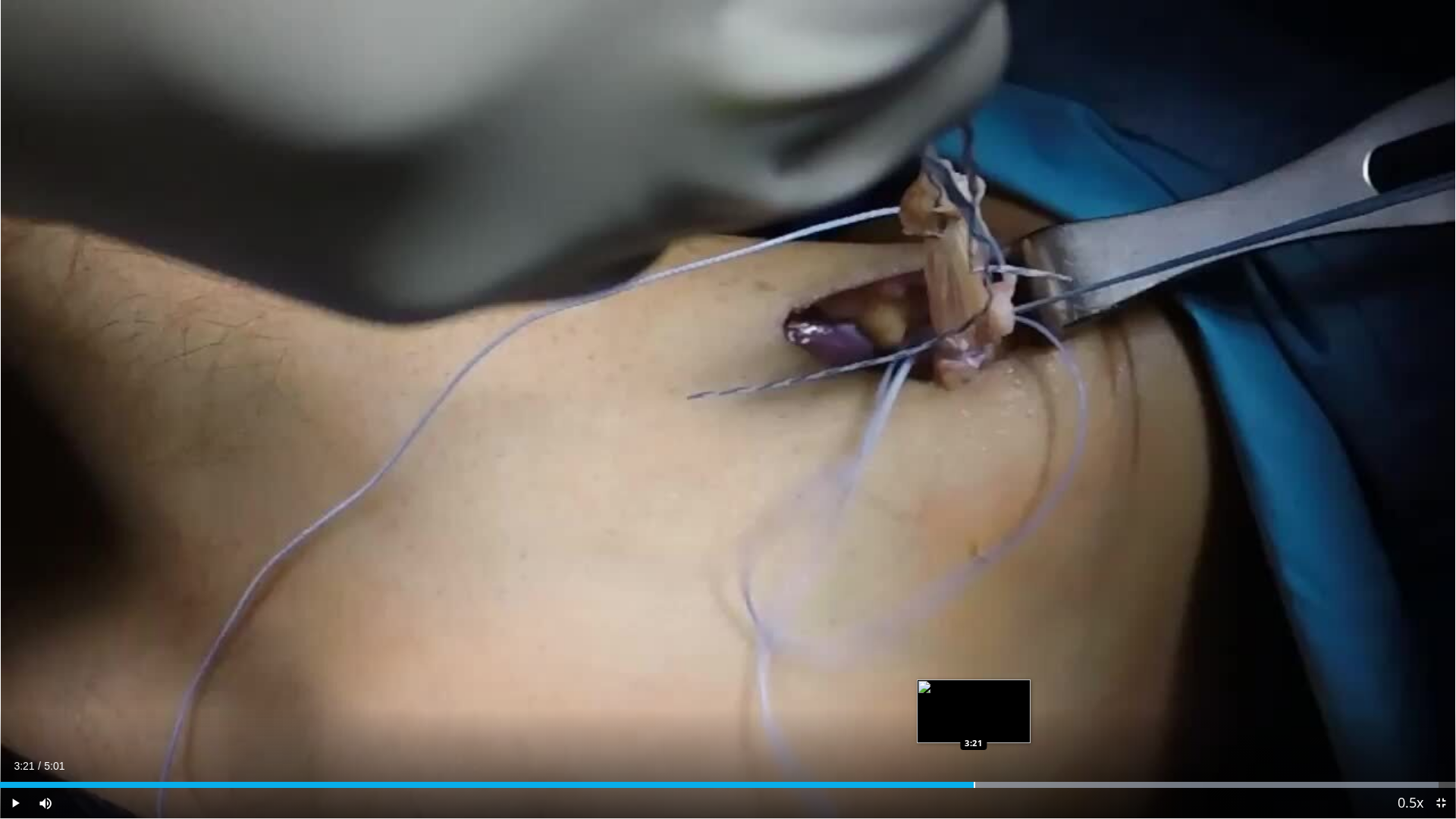
click at [974, 723] on div "Progress Bar" at bounding box center [975, 785] width 2 height 6
click at [997, 723] on div "Loaded : 98.79% 3:21 3:24" at bounding box center [728, 785] width 1456 height 6
click at [1011, 723] on div "Progress Bar" at bounding box center [1011, 785] width 2 height 6
click at [1025, 723] on div "Loaded : 98.79% 3:29 3:31" at bounding box center [728, 781] width 1456 height 15
click at [1042, 723] on div "Loaded : 98.79% 3:32 3:35" at bounding box center [728, 781] width 1456 height 15
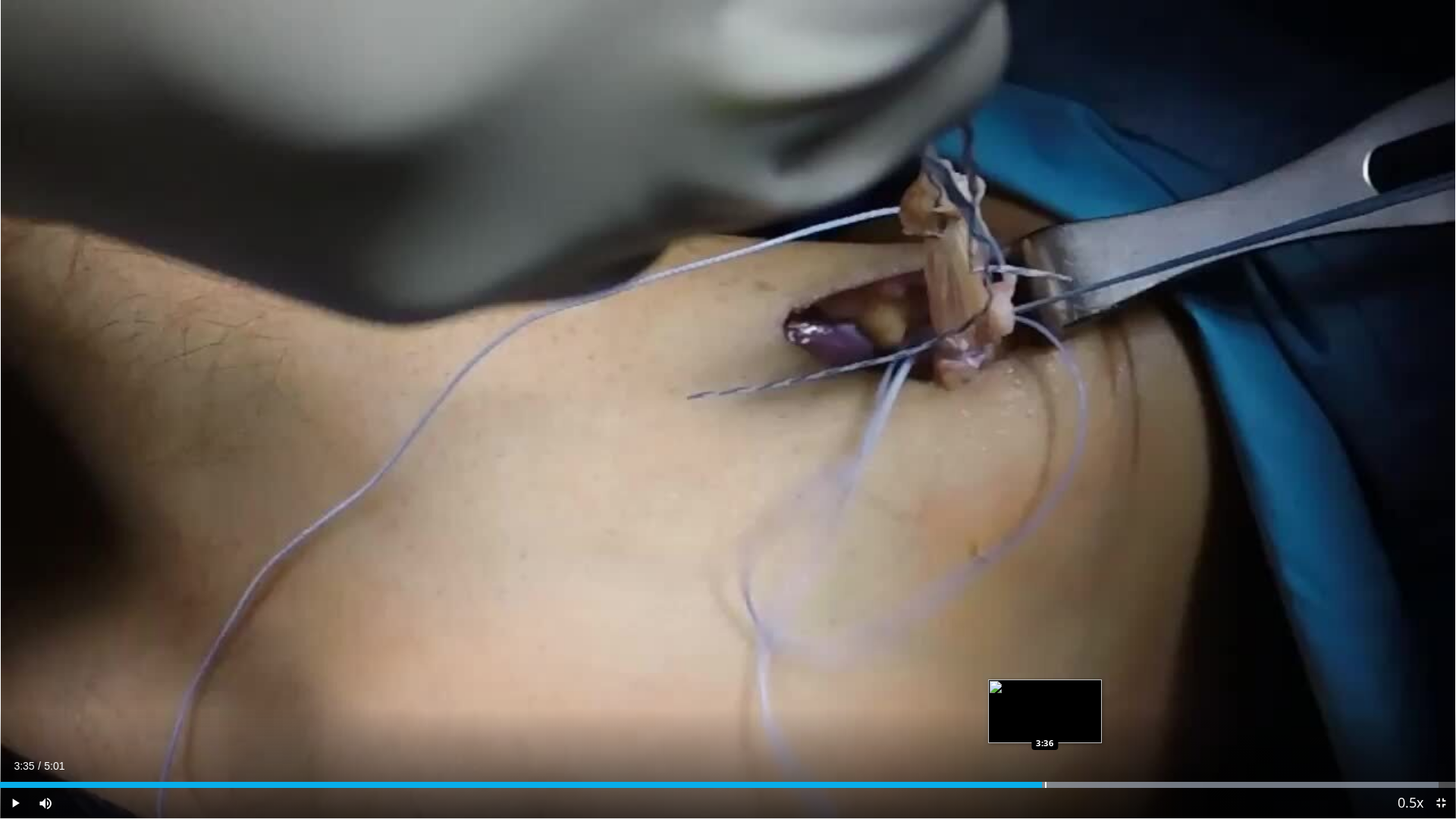
click at [1046, 723] on div "Progress Bar" at bounding box center [1046, 785] width 2 height 6
click at [1051, 723] on div "Progress Bar" at bounding box center [1052, 785] width 2 height 6
click at [1043, 723] on div "Progress Bar" at bounding box center [1044, 785] width 2 height 6
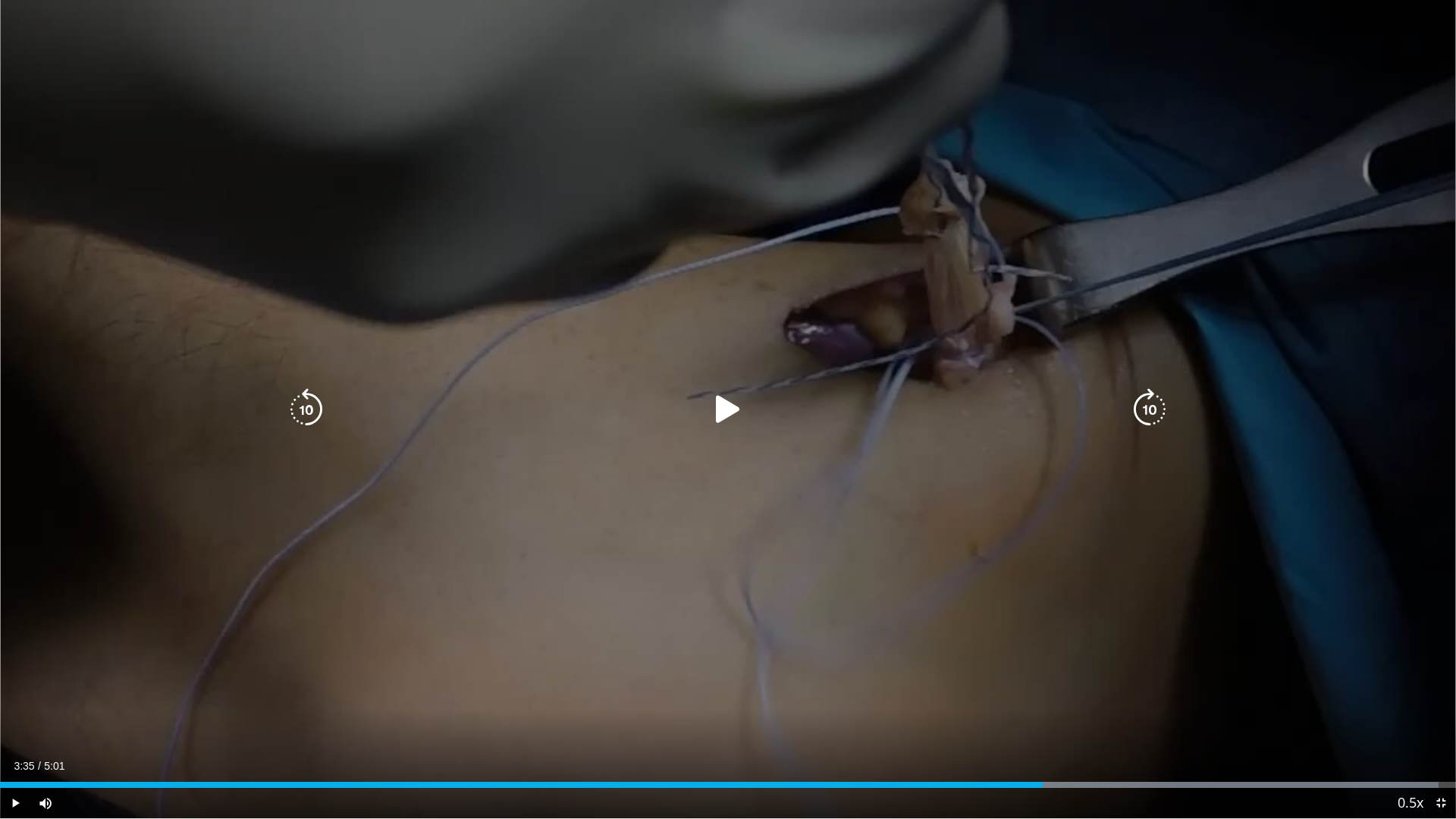
click at [721, 409] on icon "Video Player" at bounding box center [728, 409] width 43 height 43
